Goal: Transaction & Acquisition: Obtain resource

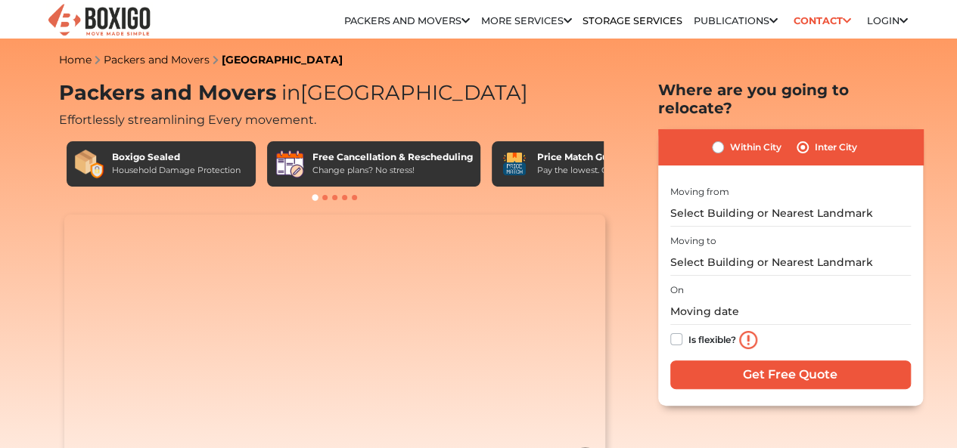
type input "9"
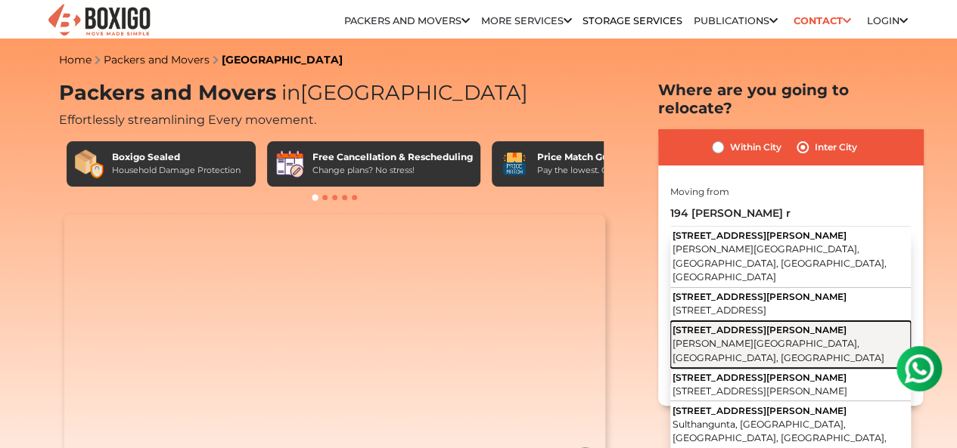
click at [861, 338] on span "[PERSON_NAME][GEOGRAPHIC_DATA], [GEOGRAPHIC_DATA], [GEOGRAPHIC_DATA]" at bounding box center [778, 351] width 212 height 26
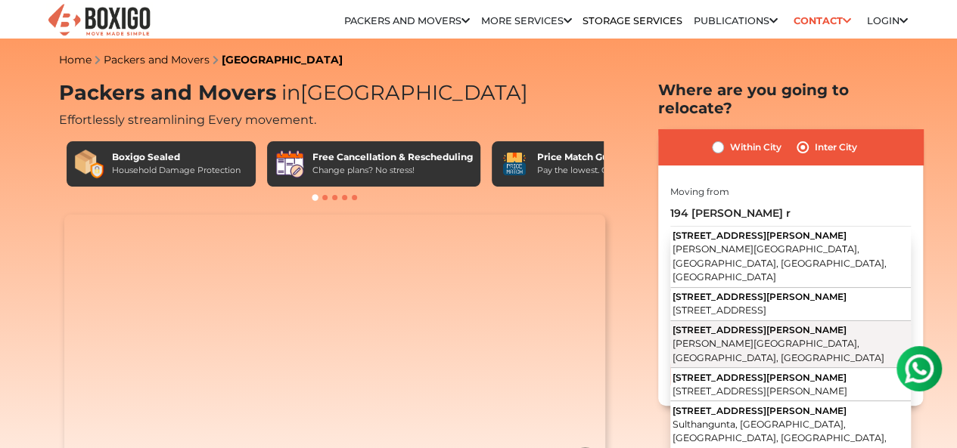
type input "[STREET_ADDRESS][PERSON_NAME] [GEOGRAPHIC_DATA], [GEOGRAPHIC_DATA], [GEOGRAPHIC…"
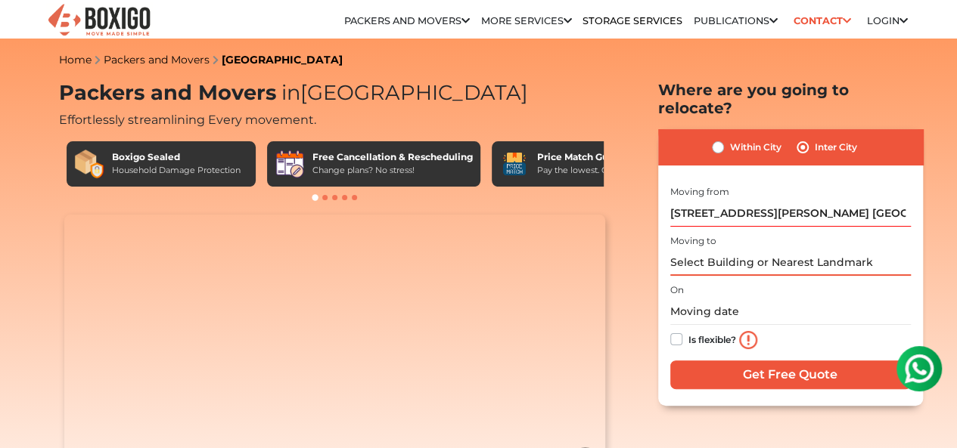
click at [802, 253] on input "text" at bounding box center [790, 263] width 240 height 26
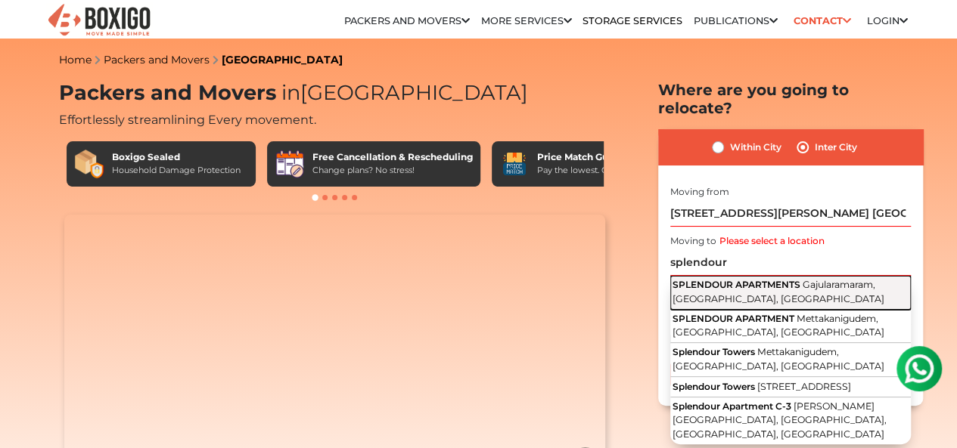
click at [815, 279] on span "Gajularamaram, [GEOGRAPHIC_DATA], [GEOGRAPHIC_DATA]" at bounding box center [778, 292] width 212 height 26
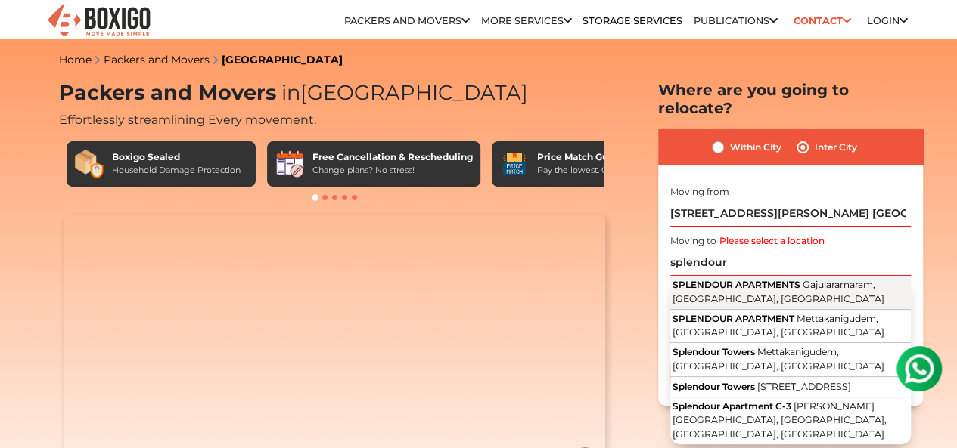
type input "SPLENDOUR APARTMENTS, [GEOGRAPHIC_DATA], [GEOGRAPHIC_DATA], [GEOGRAPHIC_DATA]"
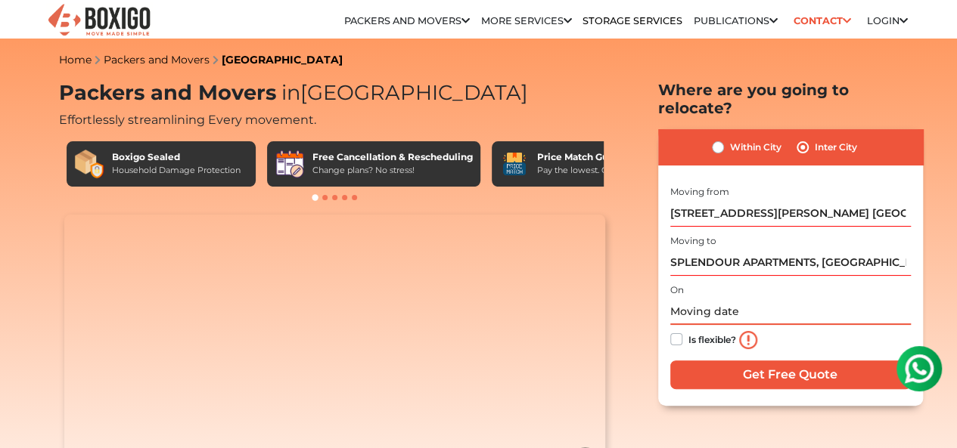
click at [710, 300] on input "text" at bounding box center [790, 312] width 240 height 26
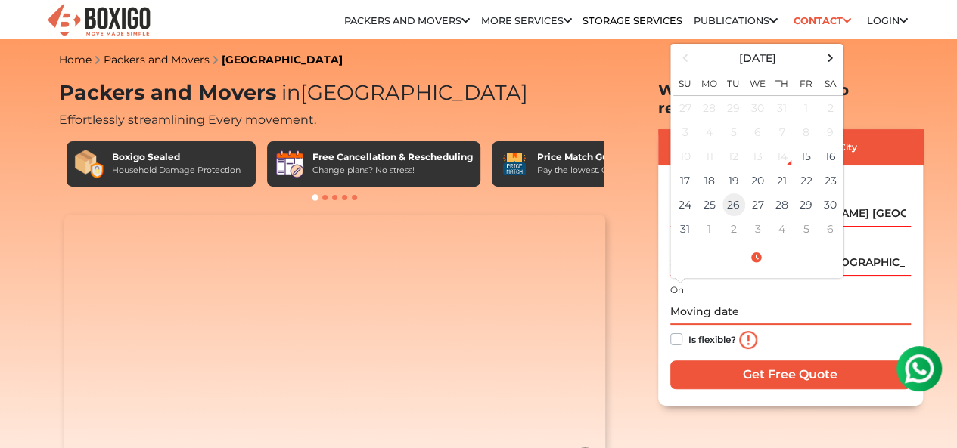
click at [738, 196] on td "26" at bounding box center [733, 205] width 24 height 24
type input "[DATE] 12:00 AM"
click at [688, 330] on label "Is flexible?" at bounding box center [712, 338] width 48 height 16
click at [681, 330] on input "Is flexible?" at bounding box center [676, 337] width 12 height 15
checkbox input "true"
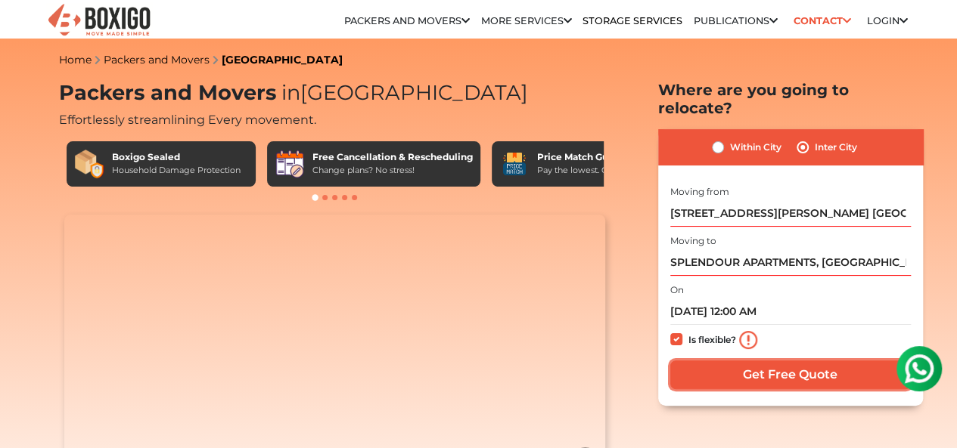
click at [778, 365] on input "Get Free Quote" at bounding box center [790, 375] width 240 height 29
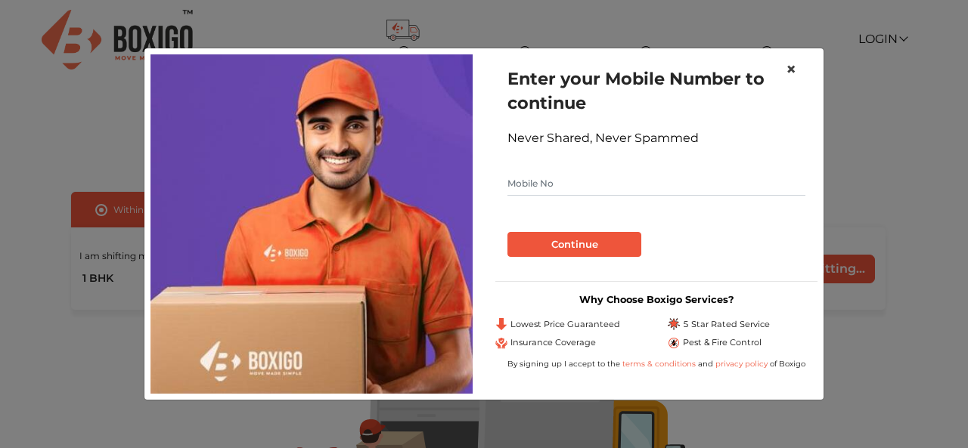
click at [797, 67] on button "×" at bounding box center [791, 69] width 35 height 42
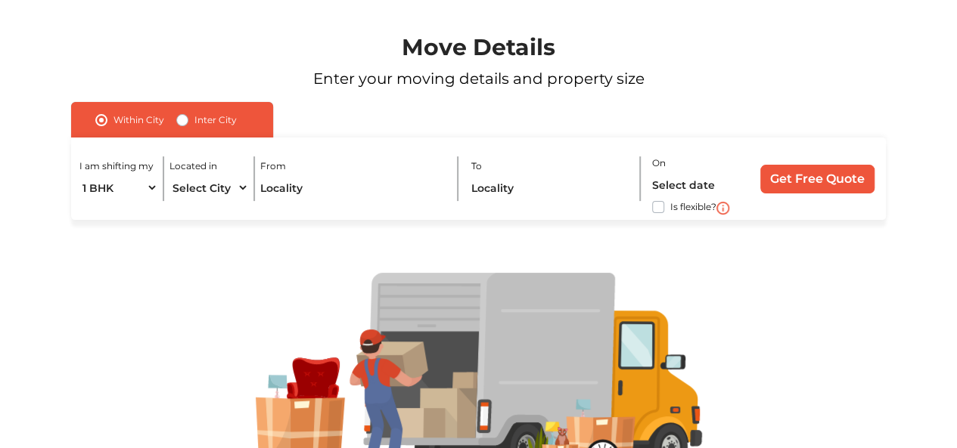
scroll to position [74, 0]
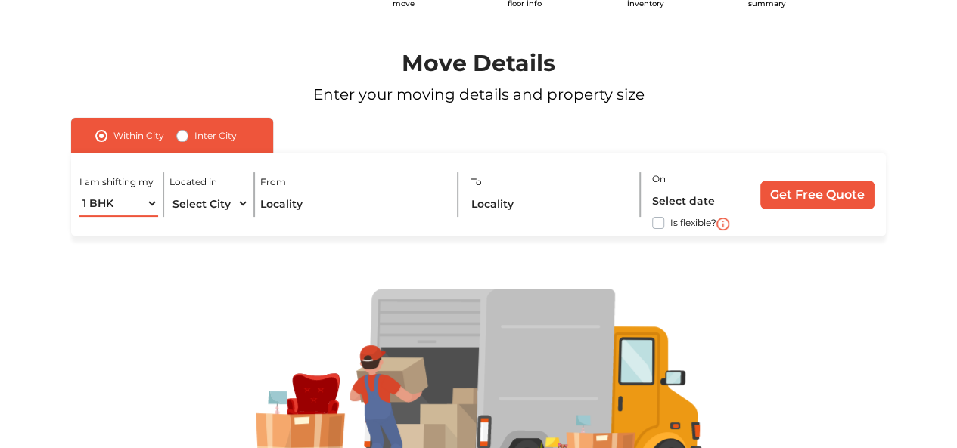
click at [152, 200] on select "1 BHK 2 BHK 3 BHK 3 + BHK FEW ITEMS" at bounding box center [118, 204] width 79 height 26
select select "FEW ITEMS"
click at [79, 191] on select "1 BHK 2 BHK 3 BHK 3 + BHK FEW ITEMS" at bounding box center [118, 204] width 79 height 26
click at [235, 208] on select "Select City [GEOGRAPHIC_DATA] [GEOGRAPHIC_DATA] [GEOGRAPHIC_DATA] [GEOGRAPHIC_D…" at bounding box center [208, 204] width 79 height 26
select select "Coimbatore"
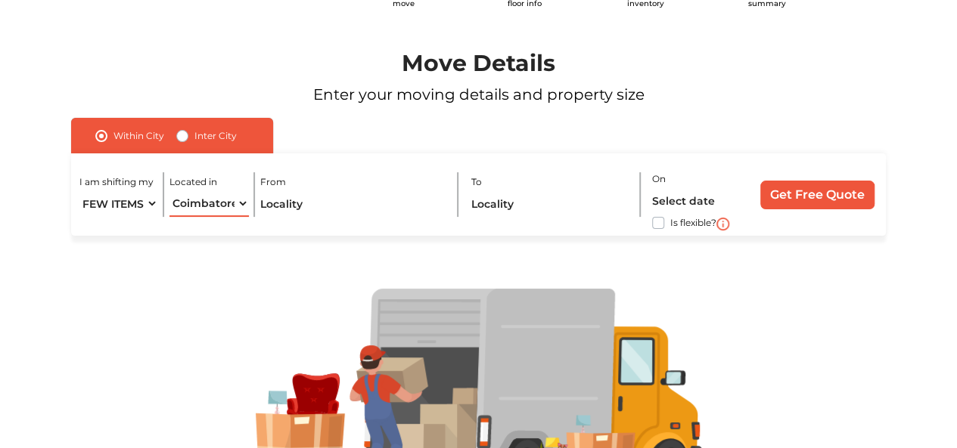
click at [169, 191] on select "Select City [GEOGRAPHIC_DATA] [GEOGRAPHIC_DATA] [GEOGRAPHIC_DATA] [GEOGRAPHIC_D…" at bounding box center [208, 204] width 79 height 26
click at [195, 141] on label "Inter City" at bounding box center [215, 136] width 42 height 18
click at [188, 141] on input "Inter City" at bounding box center [182, 134] width 12 height 15
radio input "true"
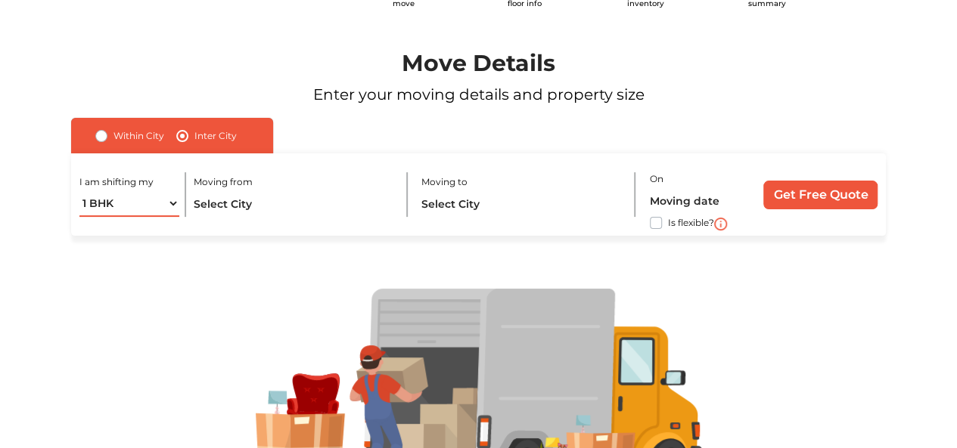
click at [164, 203] on select "1 BHK 2 BHK 3 BHK 3 + BHK FEW ITEMS" at bounding box center [129, 204] width 100 height 26
select select "FEW ITEMS"
click at [79, 191] on select "1 BHK 2 BHK 3 BHK 3 + BHK FEW ITEMS" at bounding box center [129, 204] width 100 height 26
click at [229, 194] on input "text" at bounding box center [293, 204] width 201 height 26
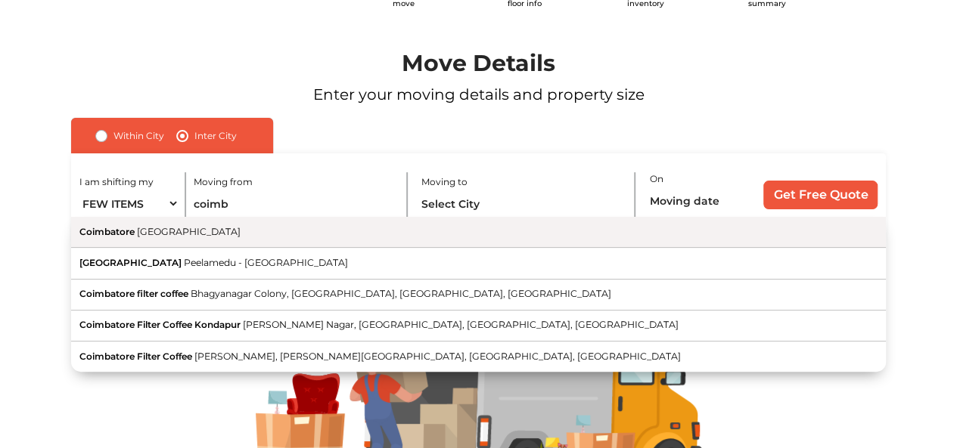
click at [249, 225] on button "Coimbatore [GEOGRAPHIC_DATA]" at bounding box center [478, 232] width 814 height 31
type input "[GEOGRAPHIC_DATA], [GEOGRAPHIC_DATA]"
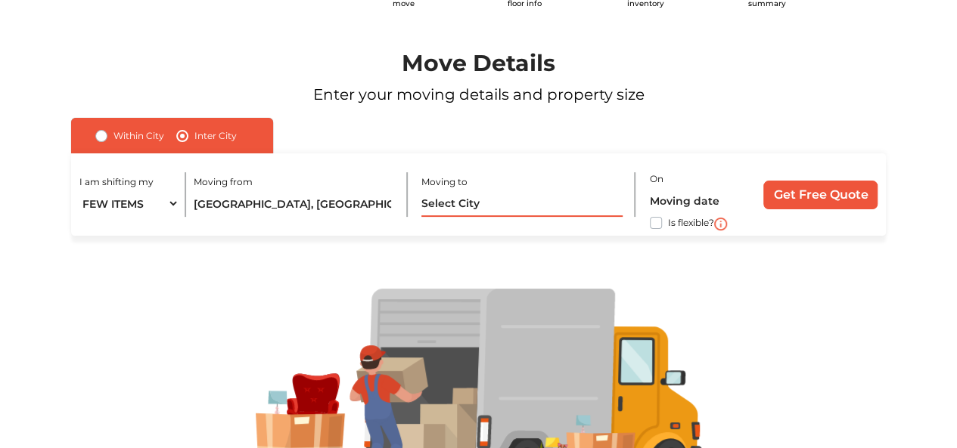
click at [486, 200] on input "text" at bounding box center [521, 204] width 201 height 26
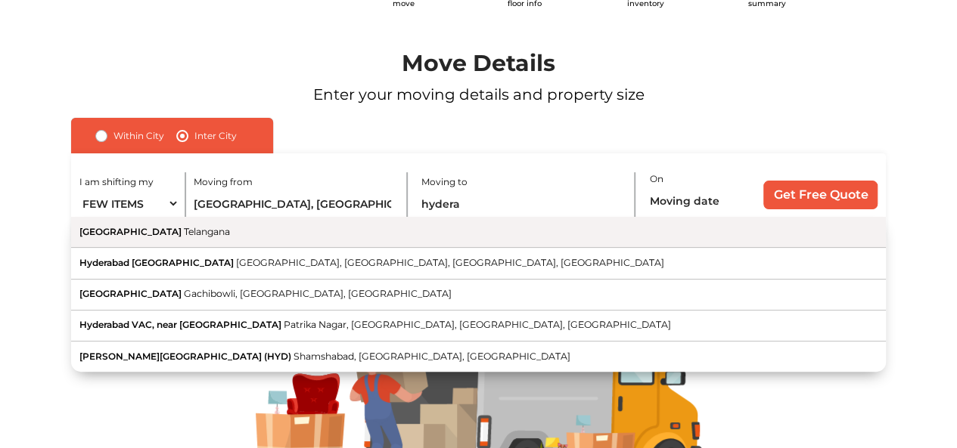
click at [436, 230] on button "Hyderabad [GEOGRAPHIC_DATA]" at bounding box center [478, 232] width 814 height 31
type input "[GEOGRAPHIC_DATA], [GEOGRAPHIC_DATA]"
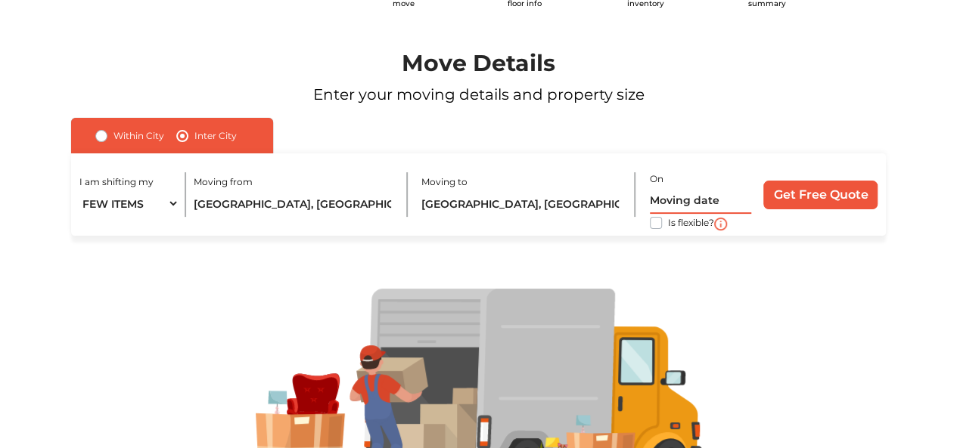
click at [682, 205] on input "text" at bounding box center [700, 201] width 101 height 26
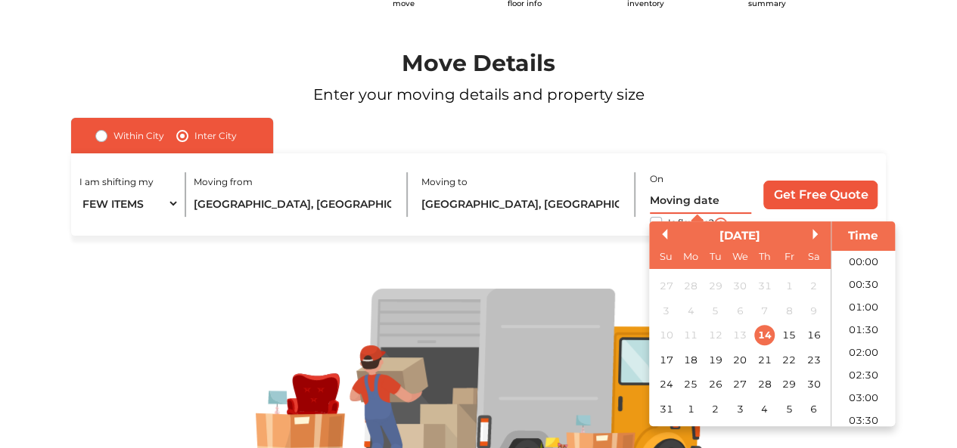
scroll to position [445, 0]
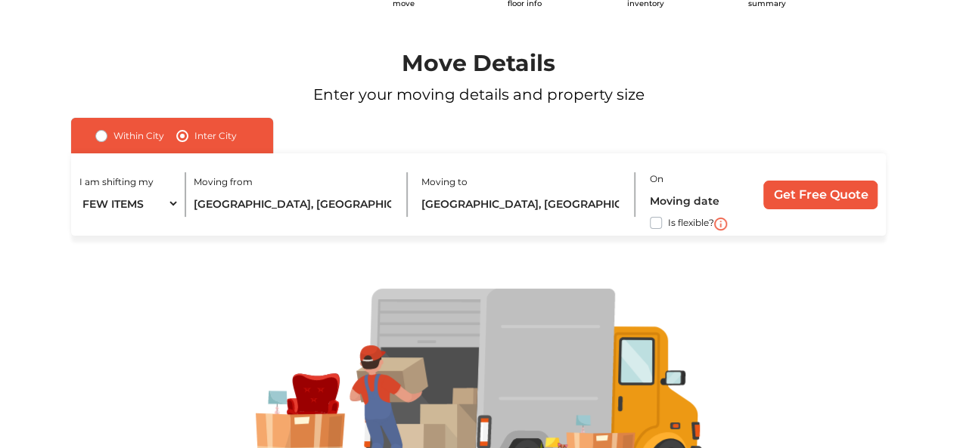
click at [616, 234] on div "I am shifting my 1 BHK 2 BHK 3 BHK 3 + BHK FEW ITEMS Moving from [GEOGRAPHIC_DA…" at bounding box center [478, 195] width 814 height 82
click at [668, 225] on label "Is flexible?" at bounding box center [691, 222] width 46 height 16
click at [83, 225] on input "Is flexible?" at bounding box center [77, 221] width 12 height 15
checkbox input "true"
click at [678, 199] on input "text" at bounding box center [700, 201] width 101 height 26
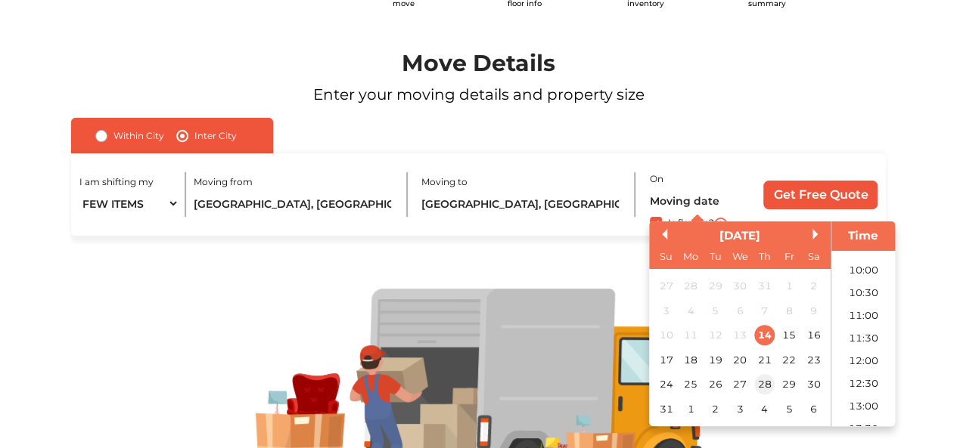
click at [761, 385] on div "28" at bounding box center [764, 385] width 20 height 20
type input "[DATE] 12:00 AM"
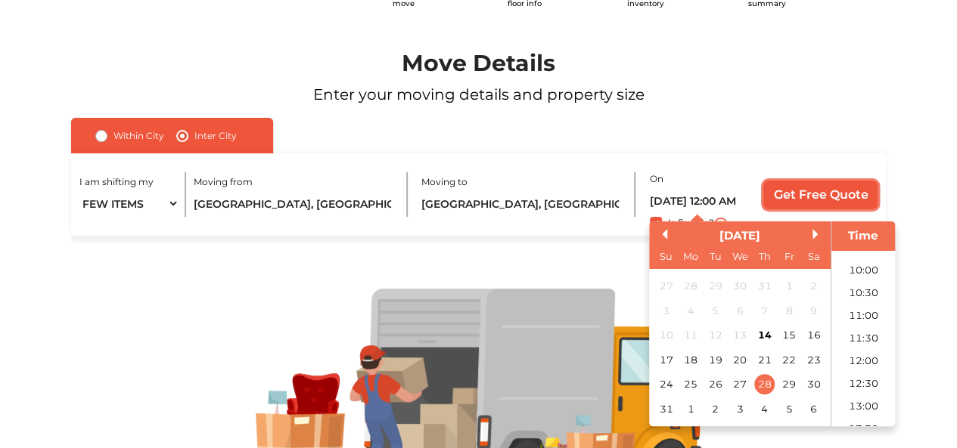
click at [833, 181] on input "Get Free Quote" at bounding box center [820, 195] width 114 height 29
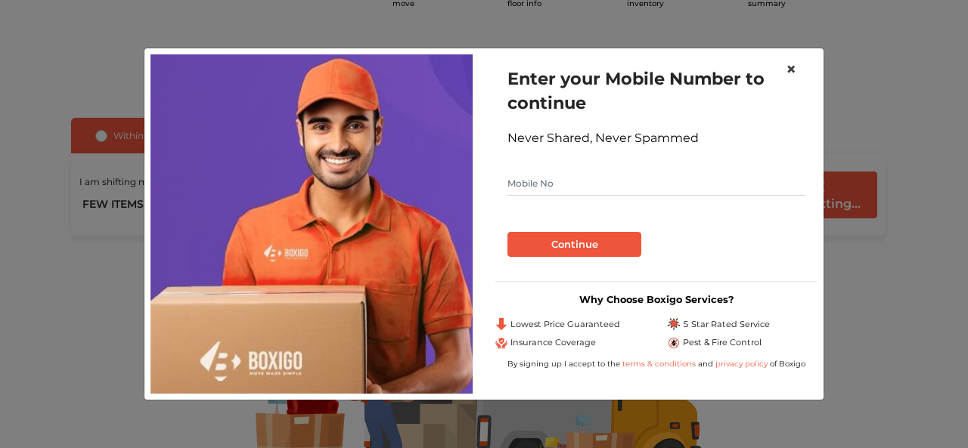
click at [794, 62] on span "×" at bounding box center [791, 69] width 11 height 22
